Goal: Task Accomplishment & Management: Complete application form

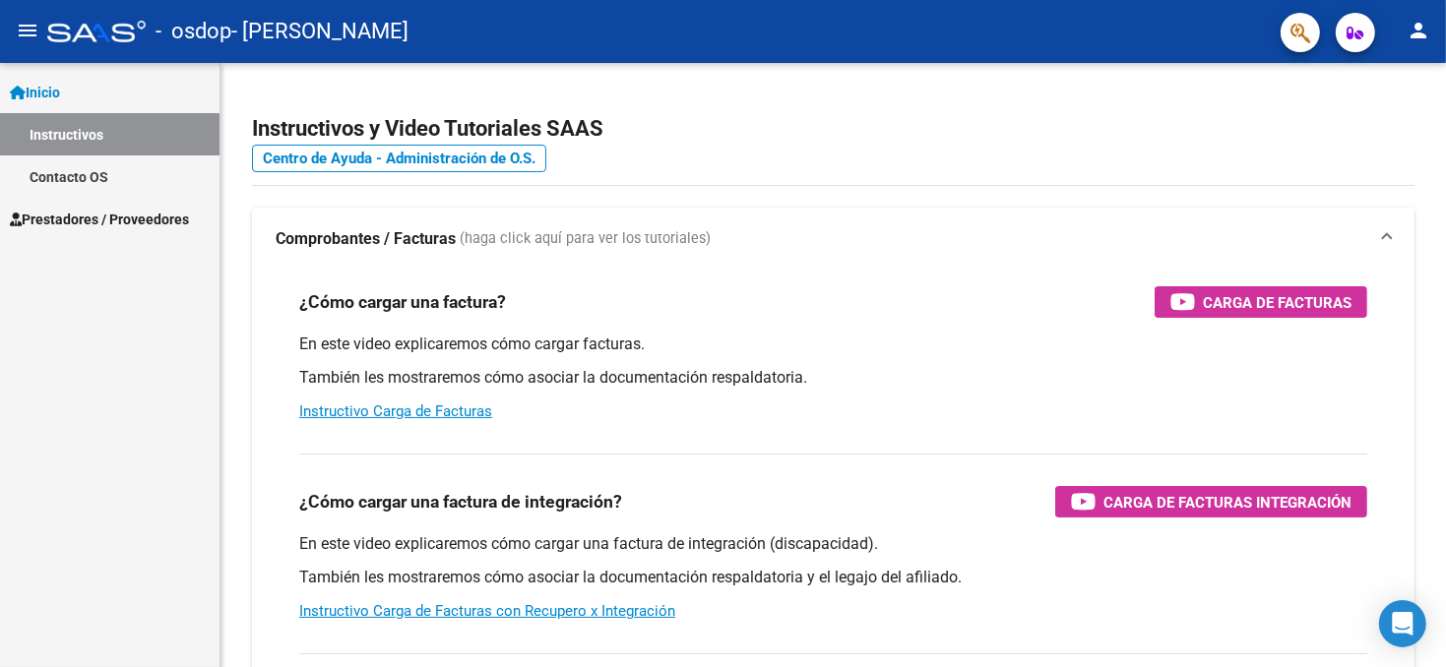
click at [1414, 40] on mat-icon "person" at bounding box center [1418, 31] width 24 height 24
click at [1381, 128] on button "exit_to_app Salir" at bounding box center [1378, 129] width 120 height 47
click at [127, 218] on span "Prestadores / Proveedores" at bounding box center [99, 220] width 179 height 22
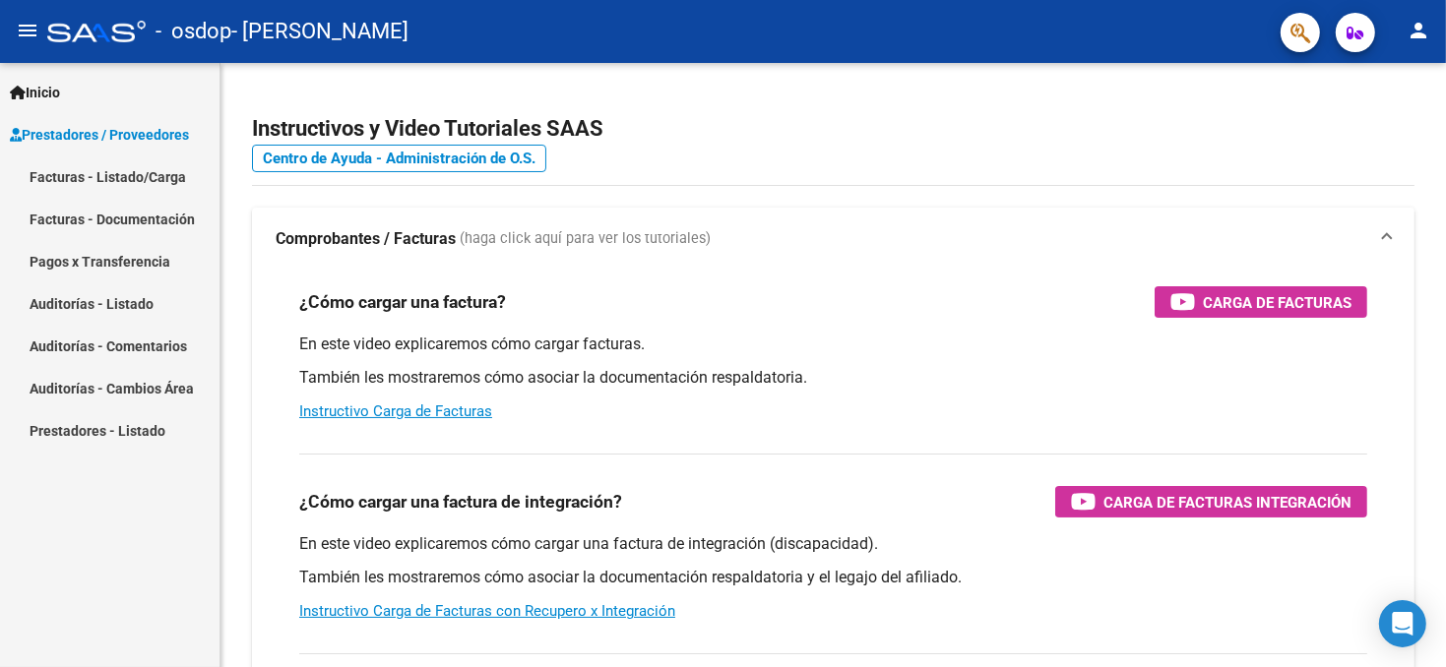
click at [160, 176] on link "Facturas - Listado/Carga" at bounding box center [109, 176] width 219 height 42
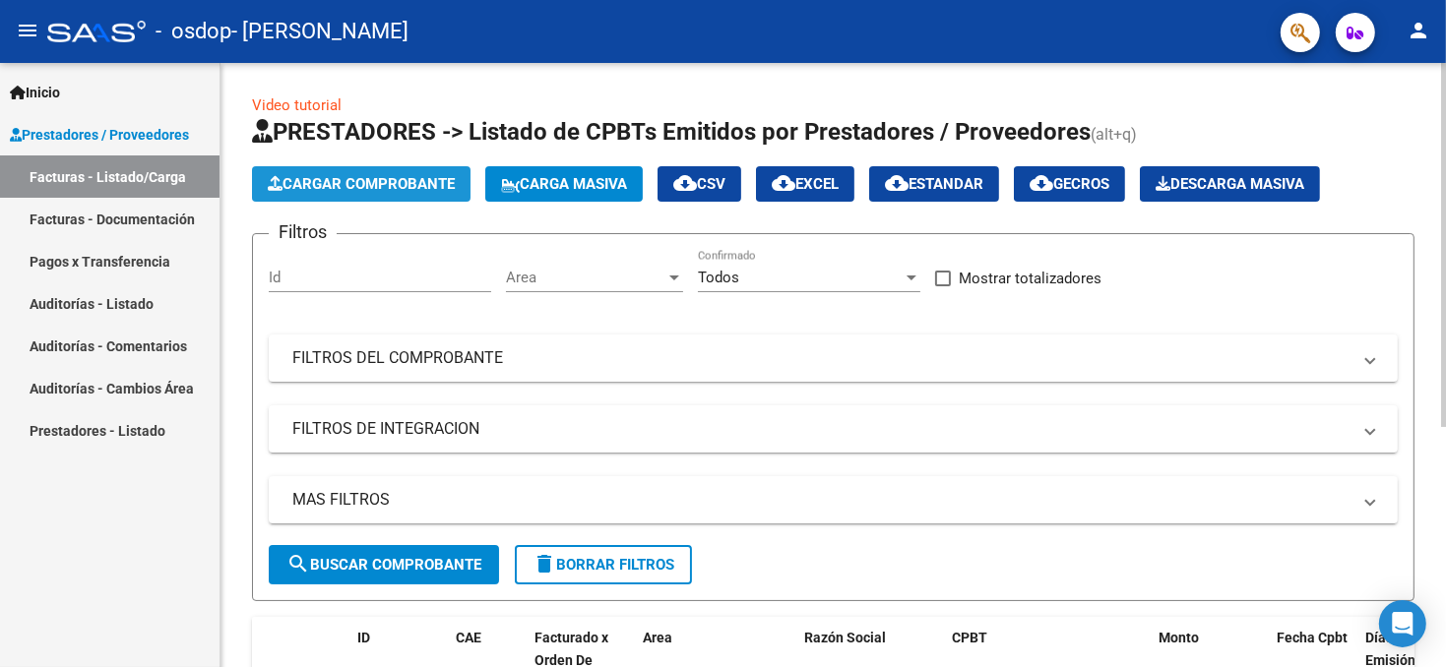
click at [373, 183] on span "Cargar Comprobante" at bounding box center [361, 184] width 187 height 18
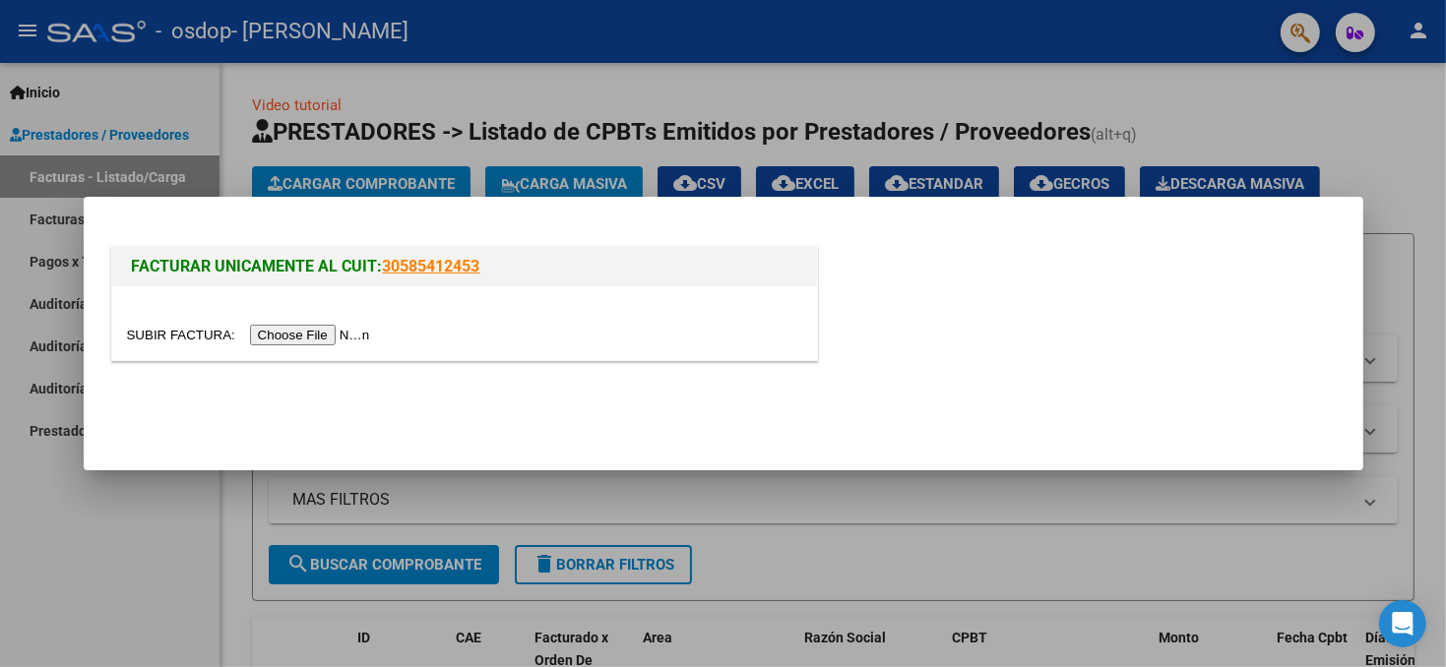
click at [302, 331] on input "file" at bounding box center [251, 335] width 249 height 21
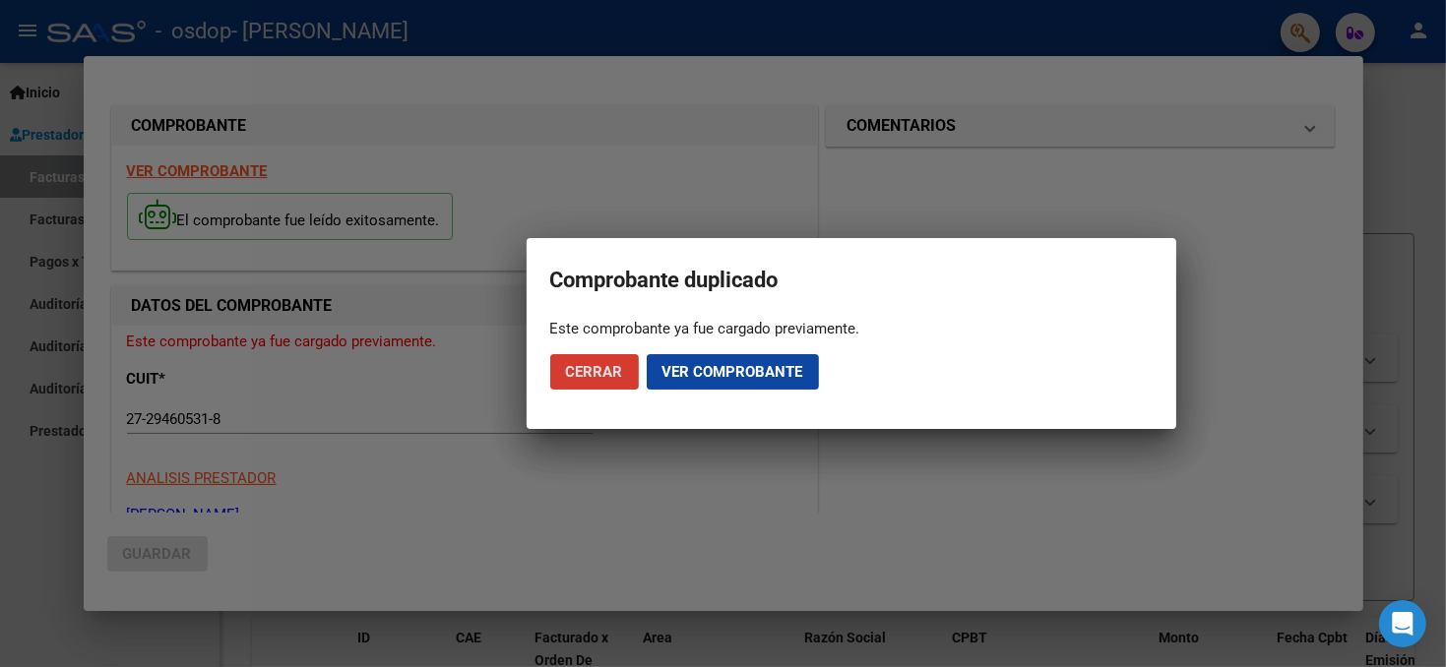
click at [689, 380] on span "Ver comprobante" at bounding box center [732, 372] width 141 height 18
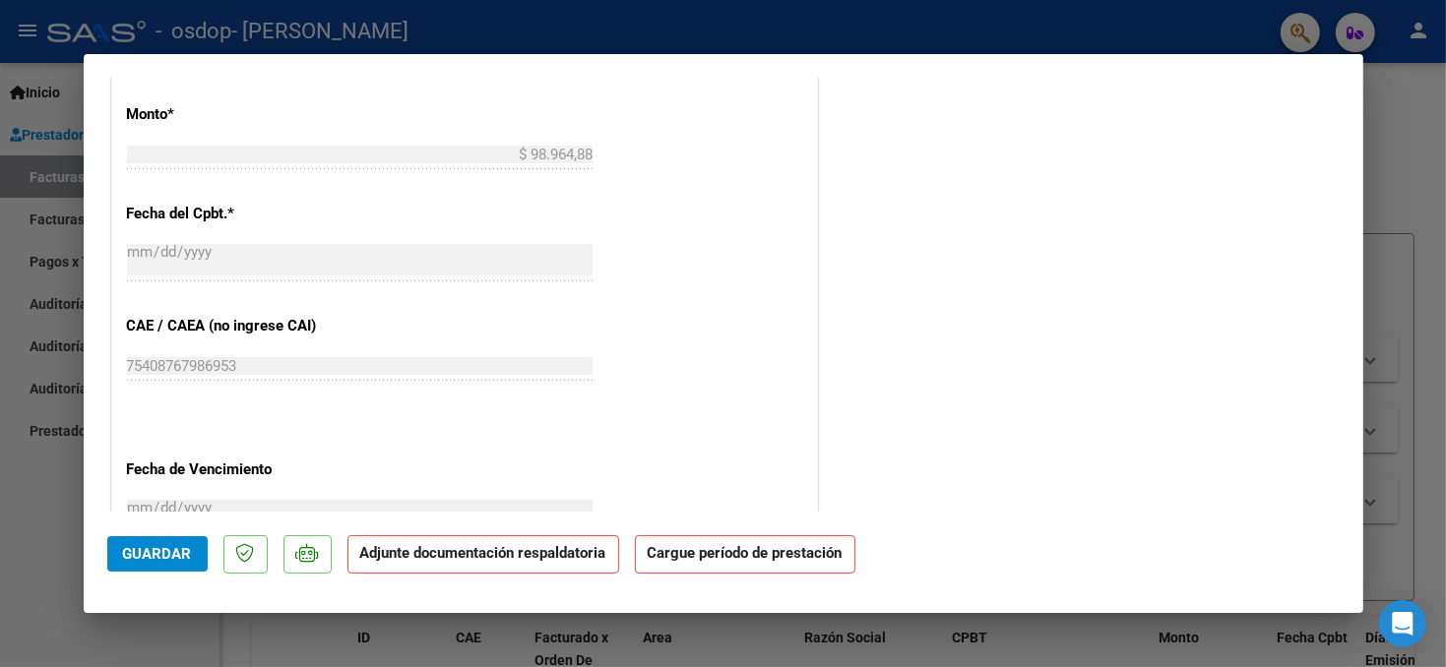
scroll to position [1082, 0]
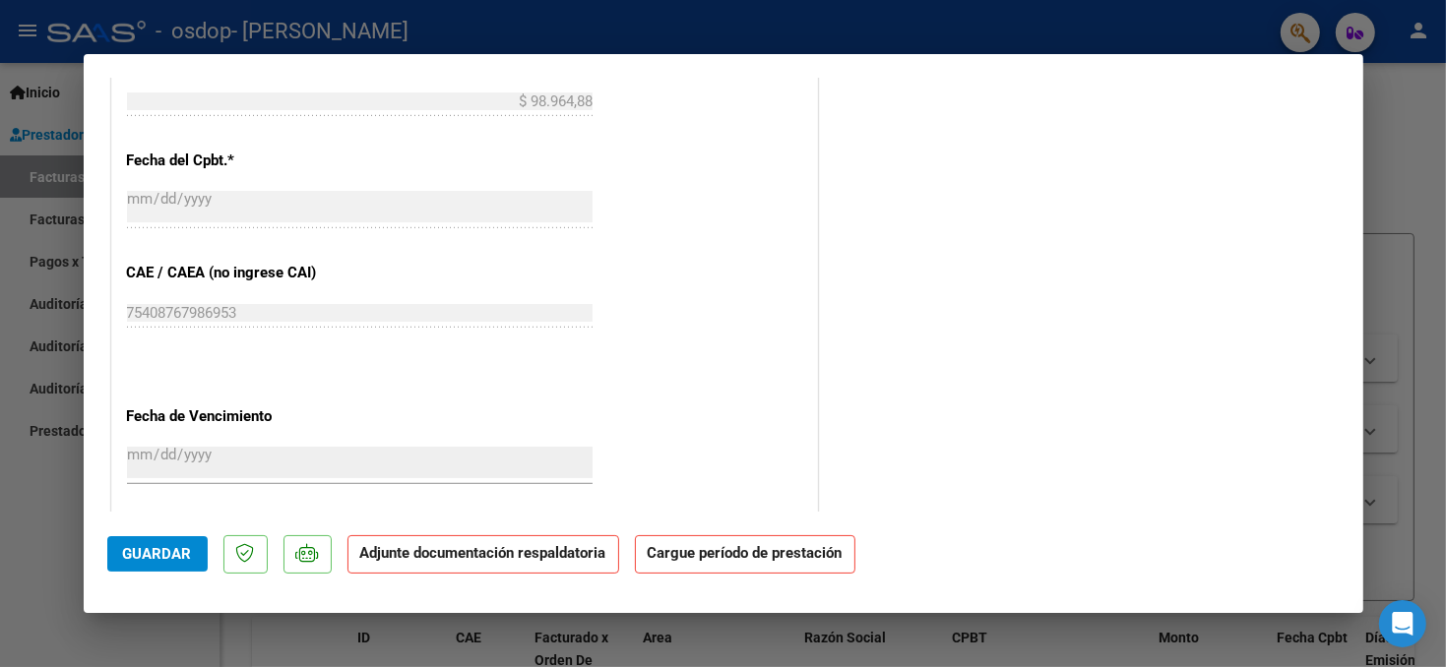
click at [1423, 462] on div at bounding box center [723, 333] width 1446 height 667
type input "$ 0,00"
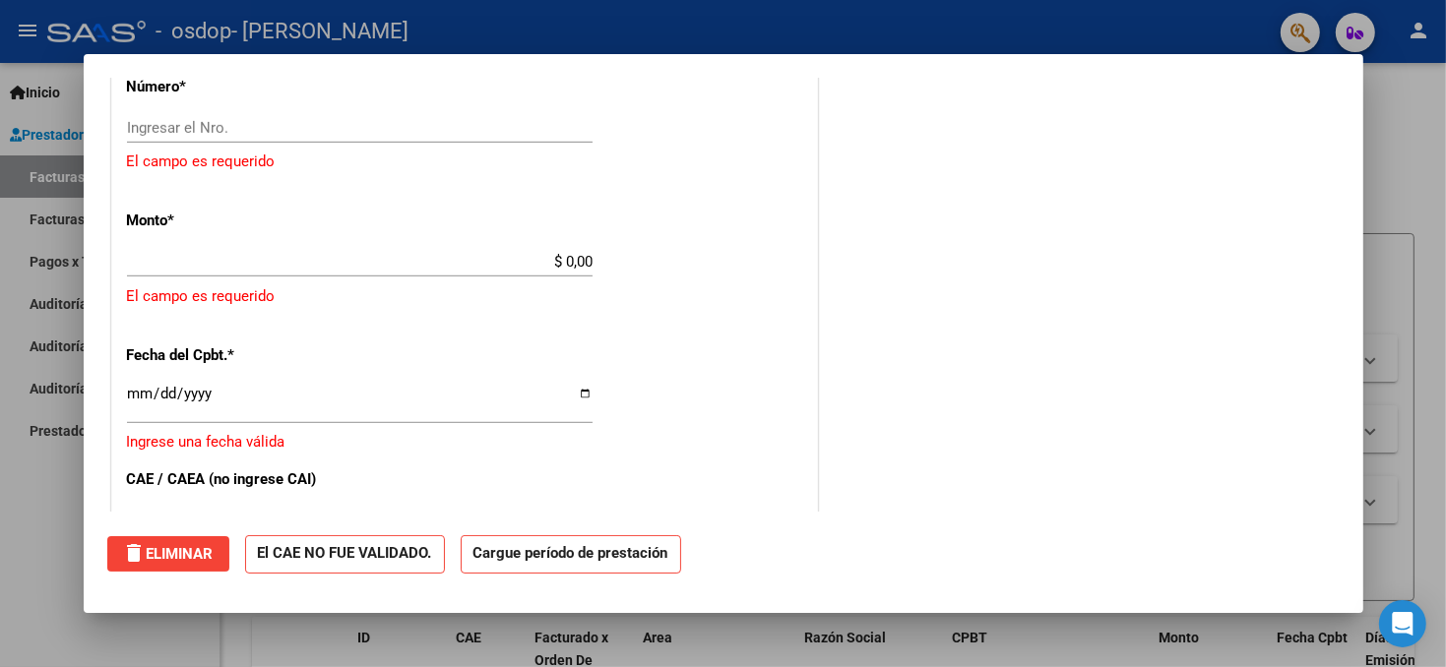
scroll to position [1117, 0]
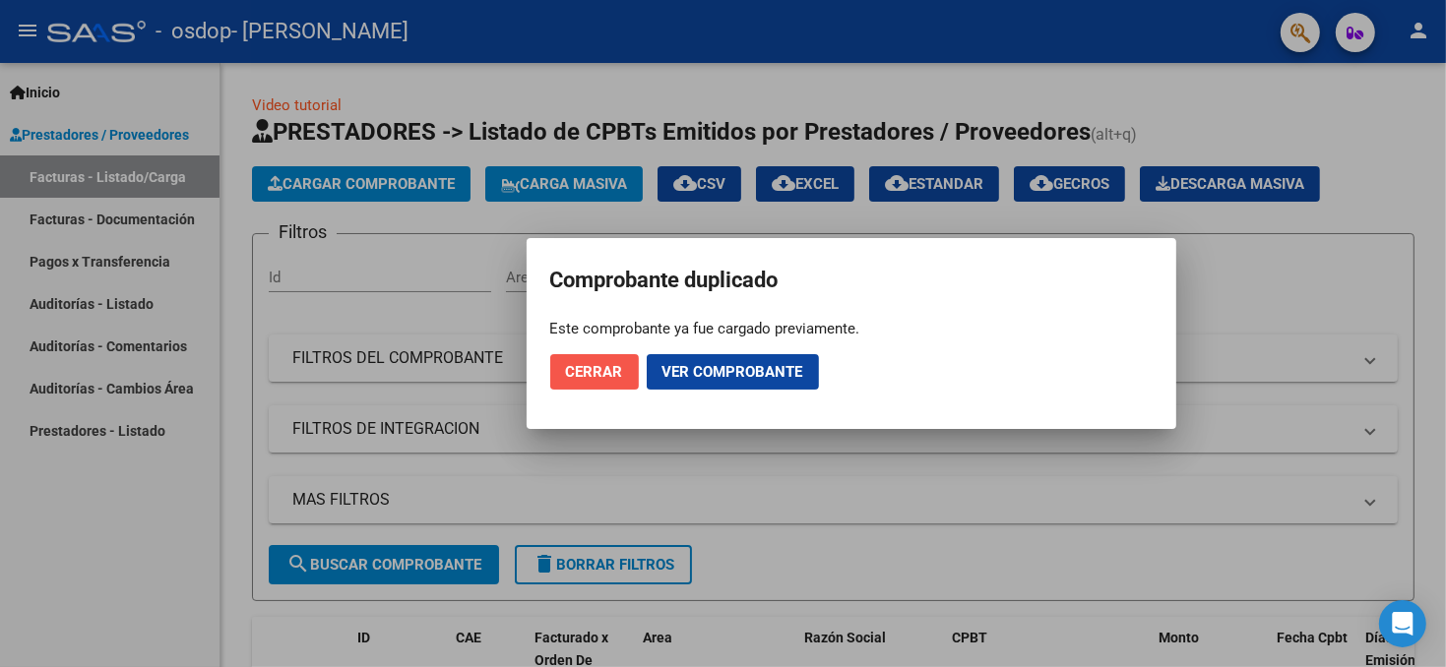
click at [590, 377] on span "Cerrar" at bounding box center [594, 372] width 57 height 18
